Goal: Transaction & Acquisition: Obtain resource

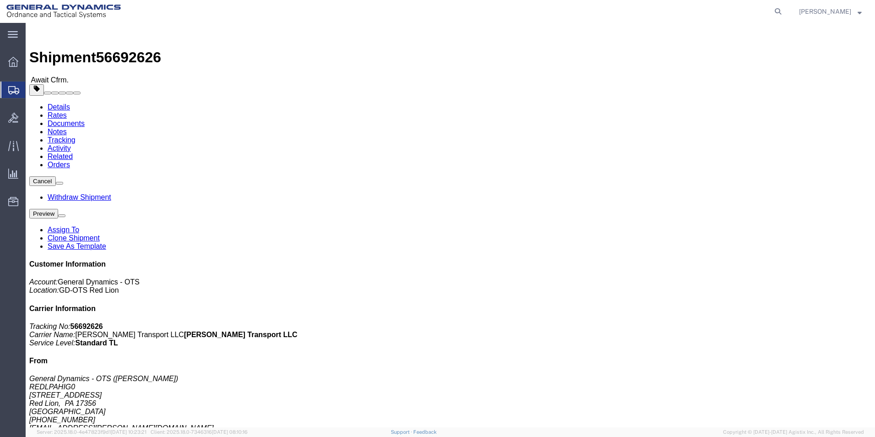
click at [771, 11] on agx-global-search at bounding box center [639, 11] width 293 height 23
click at [784, 14] on icon at bounding box center [778, 11] width 13 height 13
click at [590, 16] on input "search" at bounding box center [632, 11] width 278 height 22
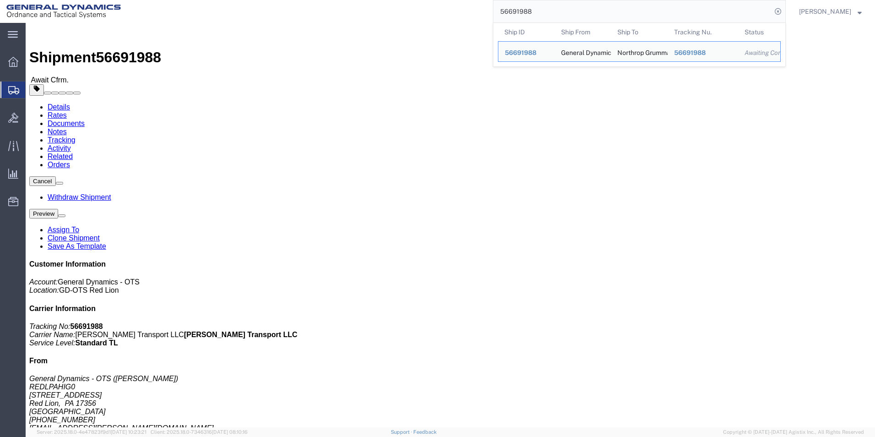
click div "Leg 1 - Truckload Number of trucks: 1"
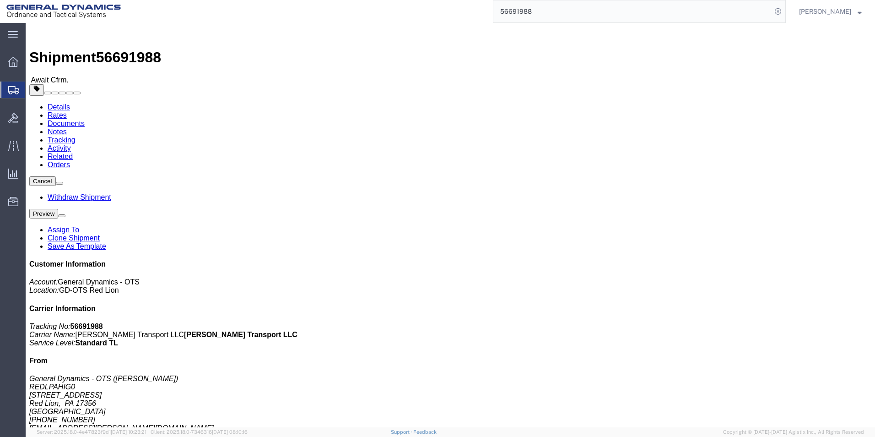
click link "Documents"
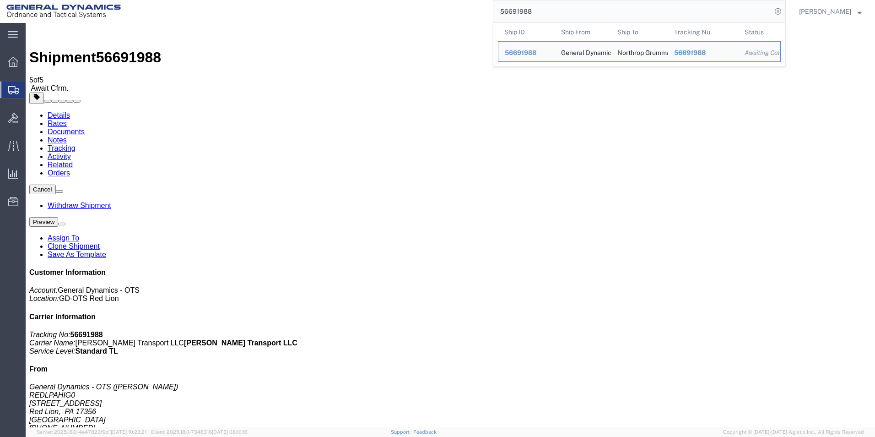
drag, startPoint x: 570, startPoint y: 11, endPoint x: 407, endPoint y: 11, distance: 163.4
click at [408, 11] on div "56691988 Ship ID Ship From Ship To Tracking Nu. Status Ship ID 56691988 Ship Fr…" at bounding box center [456, 11] width 659 height 23
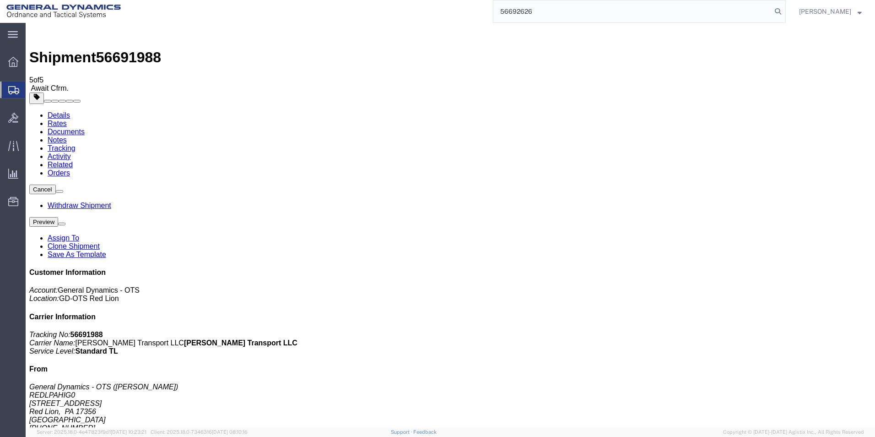
type input "56692626"
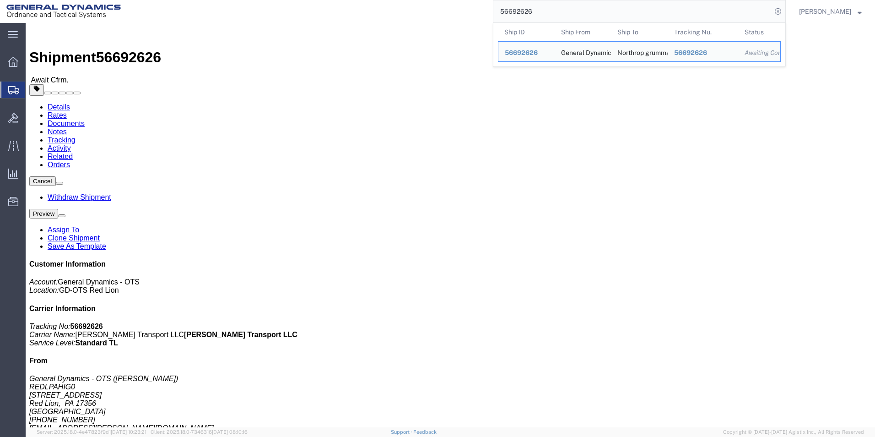
click link "Documents"
